Goal: Transaction & Acquisition: Purchase product/service

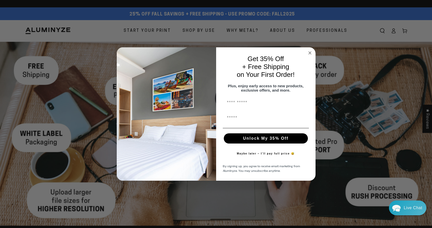
click at [157, 29] on div "Close dialog Get 35% Off + Free Shipping on Your First Order! Plus, enjoy early…" at bounding box center [216, 114] width 432 height 228
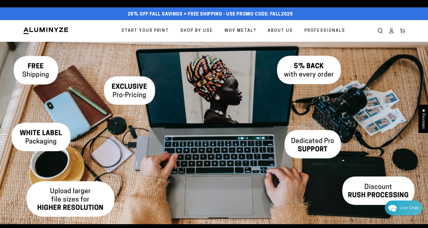
click at [156, 31] on span "Start Your Print" at bounding box center [144, 30] width 47 height 7
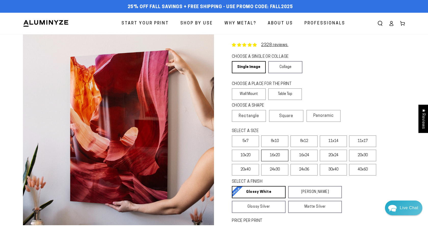
click at [279, 158] on label "16x20" at bounding box center [274, 156] width 27 height 12
